Goal: Transaction & Acquisition: Subscribe to service/newsletter

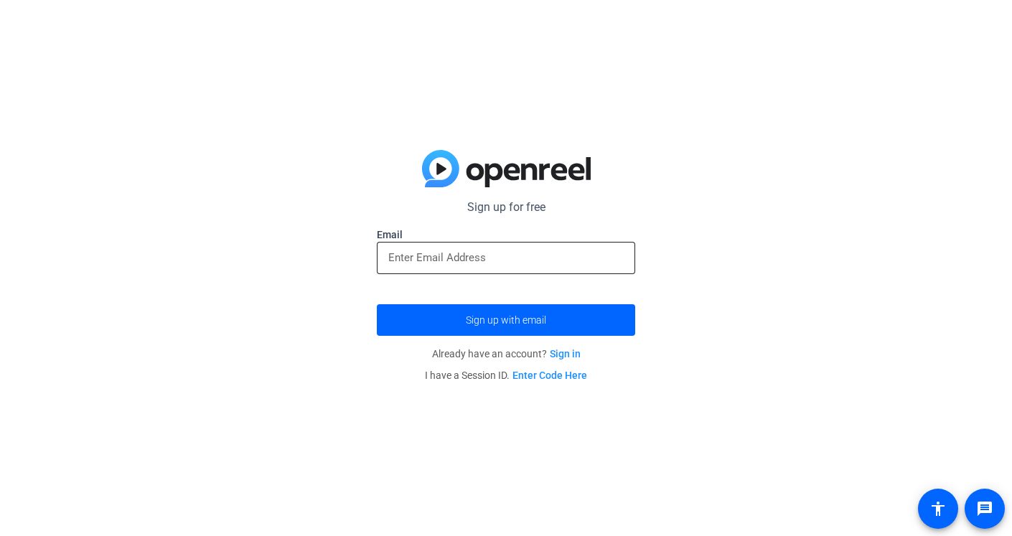
click at [522, 258] on input "email" at bounding box center [506, 257] width 236 height 17
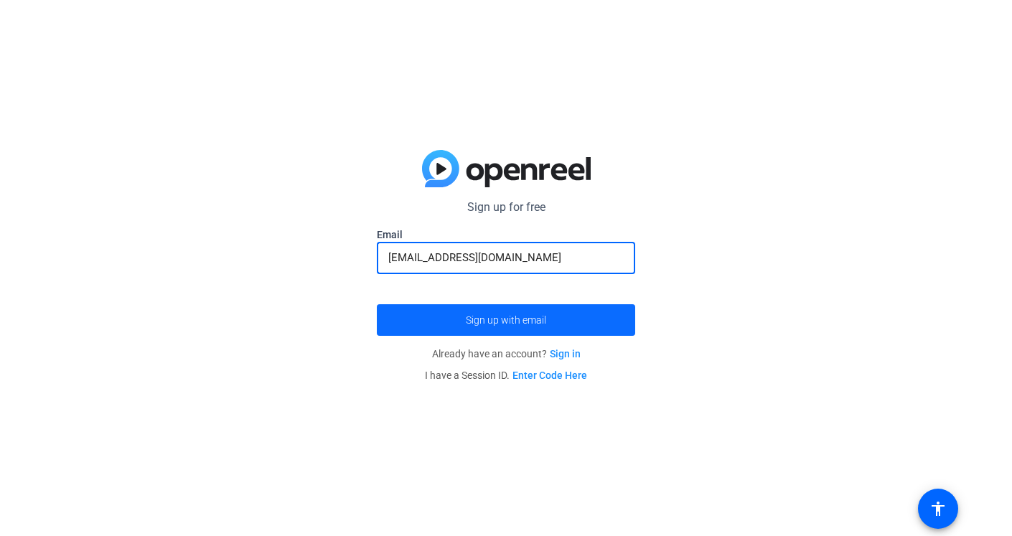
click at [377, 304] on button "Sign up with email" at bounding box center [506, 320] width 258 height 32
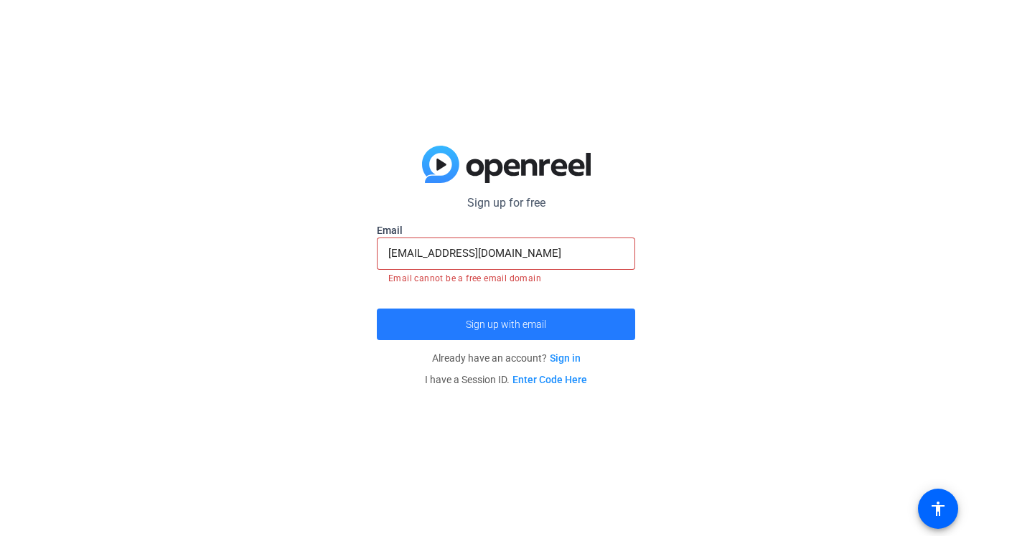
click at [520, 332] on span "submit" at bounding box center [506, 324] width 258 height 34
click at [519, 332] on span "submit" at bounding box center [506, 324] width 258 height 34
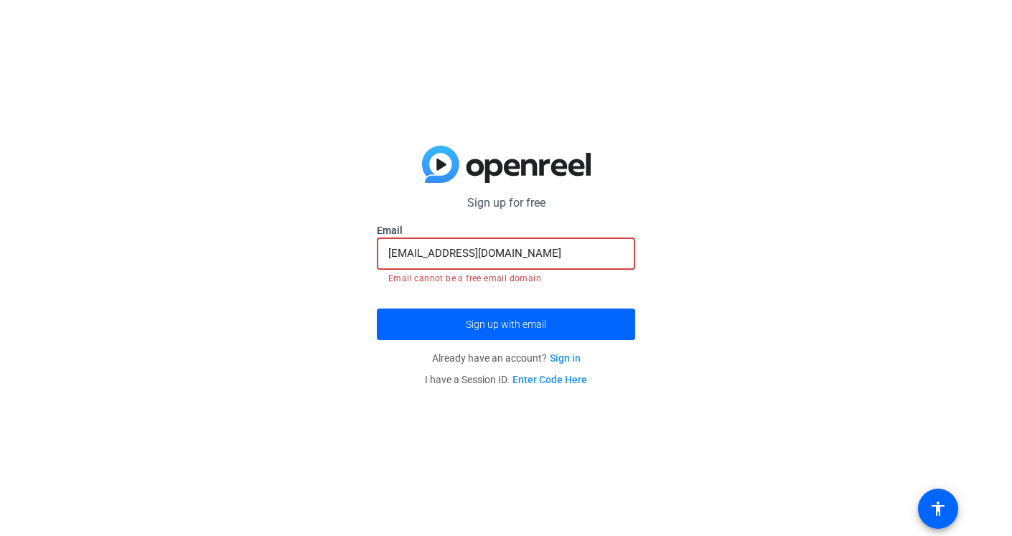
drag, startPoint x: 532, startPoint y: 251, endPoint x: 399, endPoint y: 253, distance: 133.6
click at [399, 253] on input "[EMAIL_ADDRESS][DOMAIN_NAME]" at bounding box center [506, 253] width 236 height 17
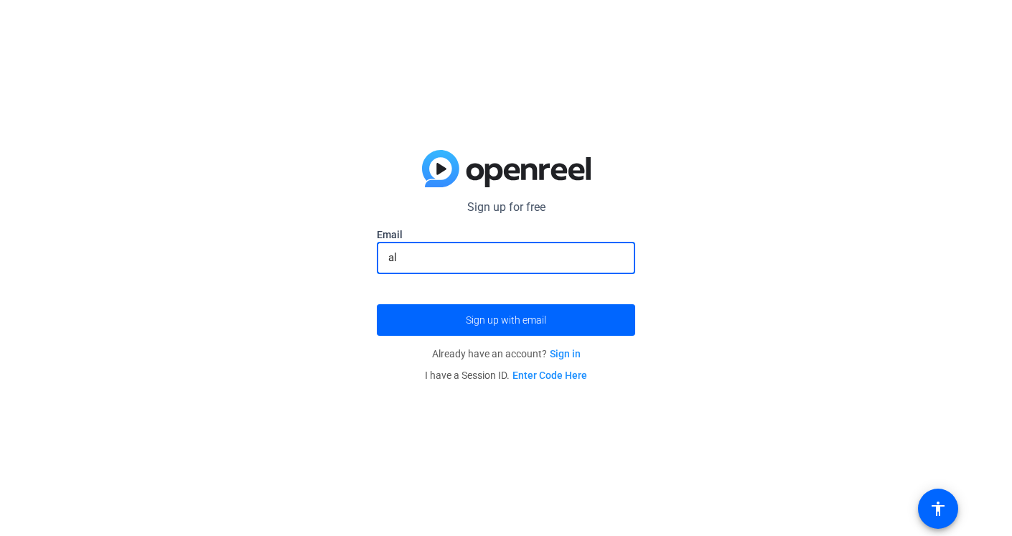
type input "a"
click at [521, 257] on input "email" at bounding box center [506, 257] width 236 height 17
type input "[EMAIL_ADDRESS][DOMAIN_NAME]"
click at [518, 309] on span "submit" at bounding box center [506, 320] width 258 height 34
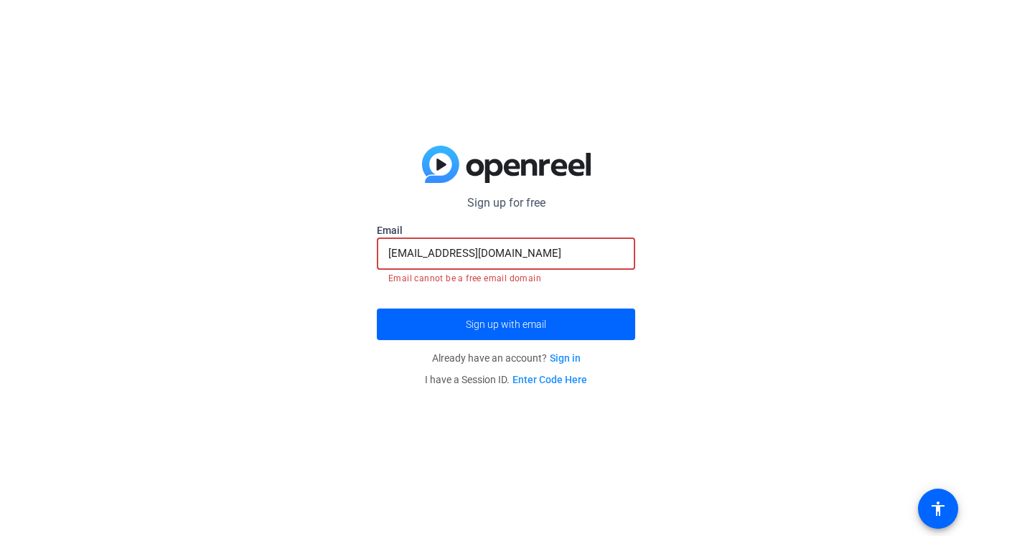
drag, startPoint x: 543, startPoint y: 251, endPoint x: 266, endPoint y: 246, distance: 277.2
click at [266, 246] on div "Sign up for free Email [EMAIL_ADDRESS][DOMAIN_NAME] Email cannot be a free emai…" at bounding box center [506, 268] width 1012 height 536
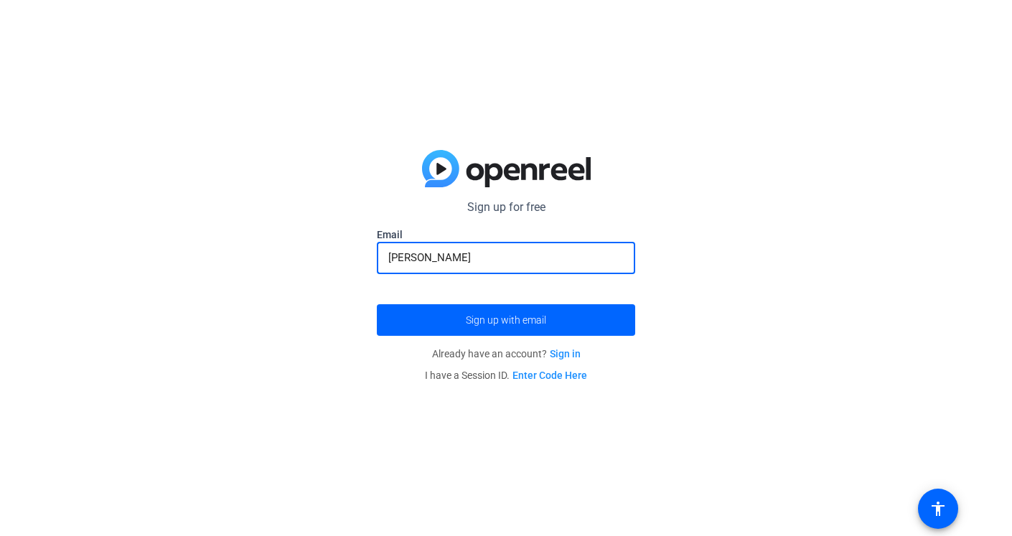
type input "[PERSON_NAME]"
